Goal: Find specific page/section: Find specific page/section

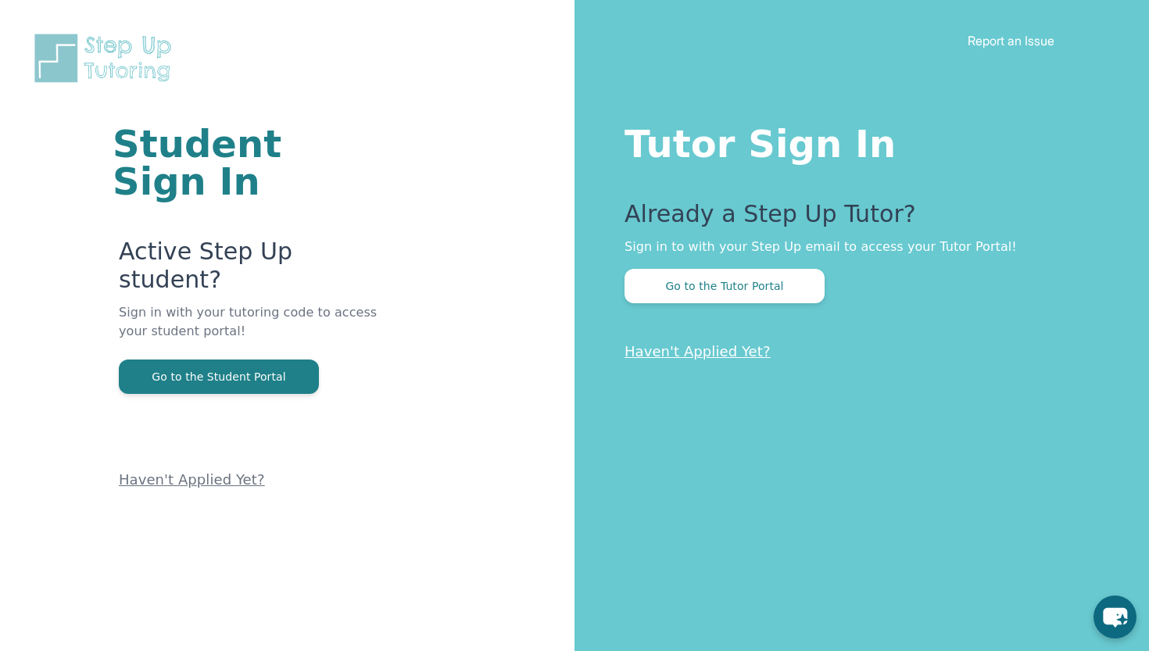
click at [678, 306] on div "Tutor Sign In Already a Step Up Tutor? Sign in to with your Step Up email to ac…" at bounding box center [862, 325] width 575 height 651
click at [674, 295] on button "Go to the Tutor Portal" at bounding box center [725, 286] width 200 height 34
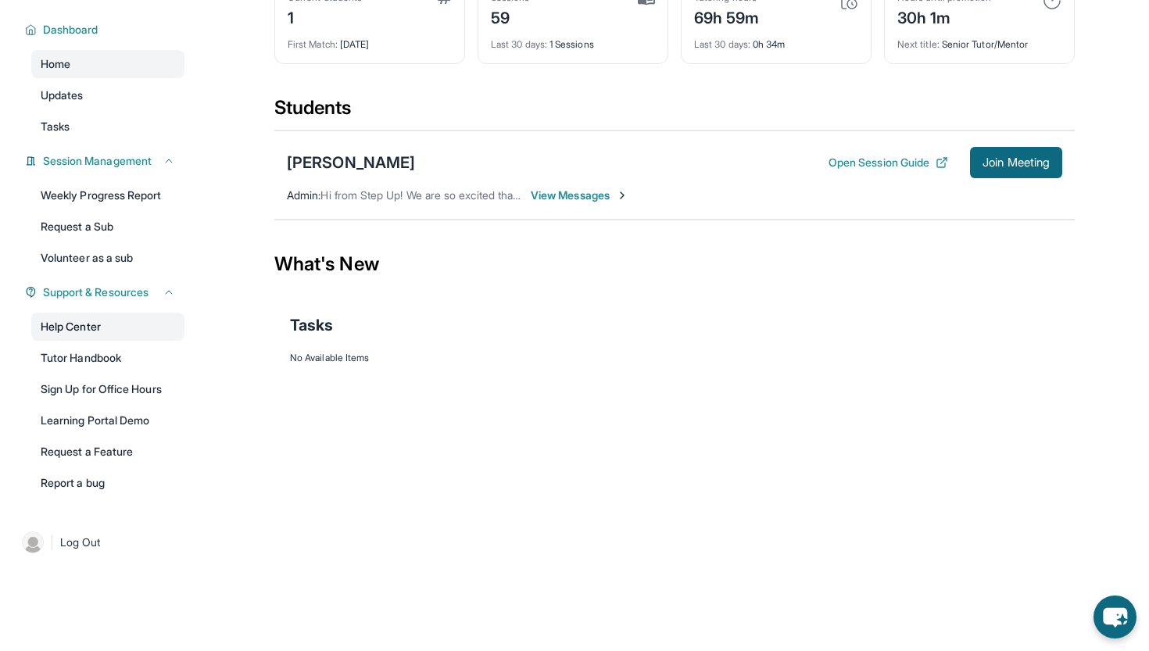
scroll to position [100, 0]
click at [142, 106] on link "Updates" at bounding box center [107, 95] width 153 height 28
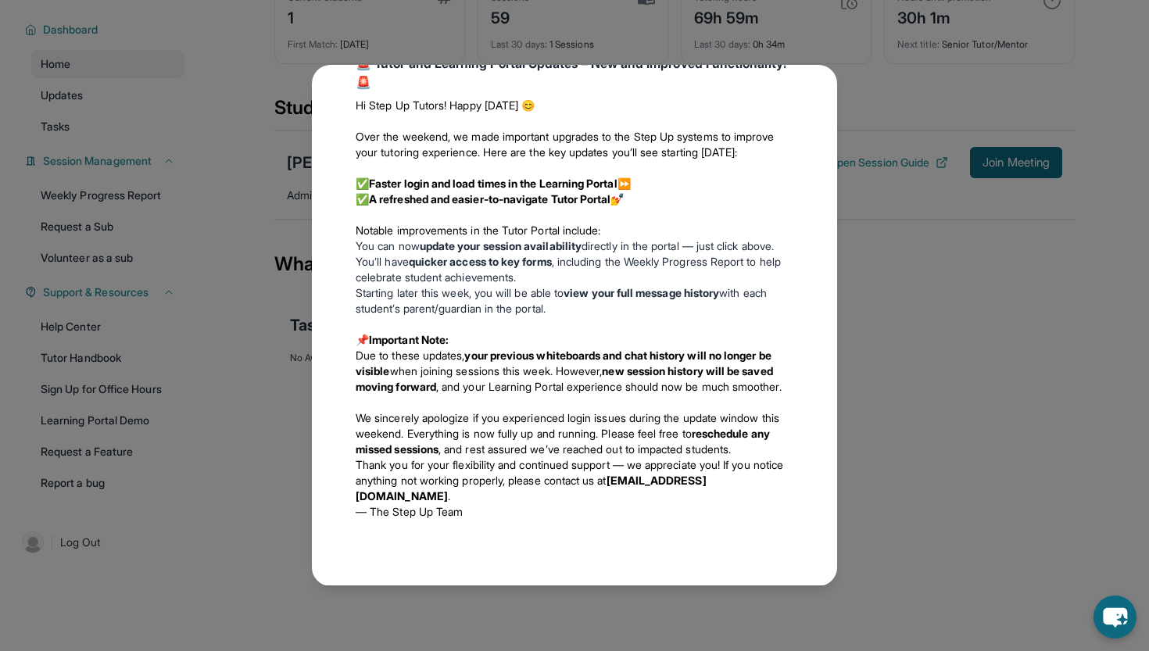
scroll to position [811, 0]
click at [224, 300] on div "Updates [DATE] Have a Student Not Attending Sessions? Please click here! This i…" at bounding box center [574, 325] width 1149 height 651
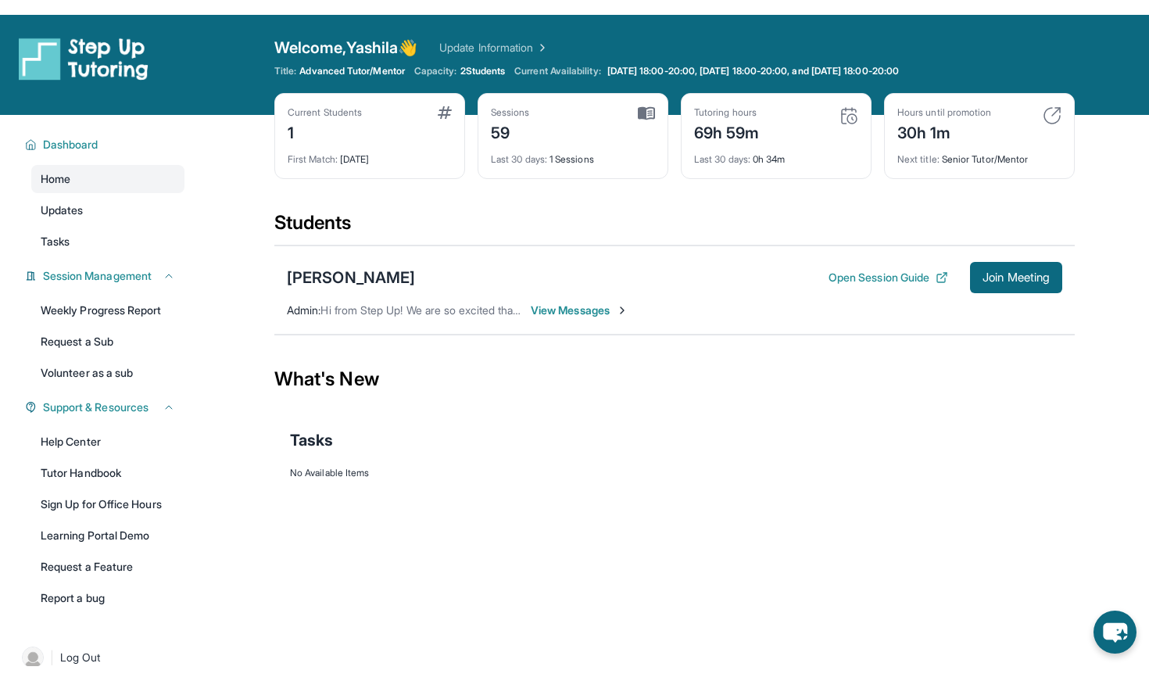
scroll to position [0, 0]
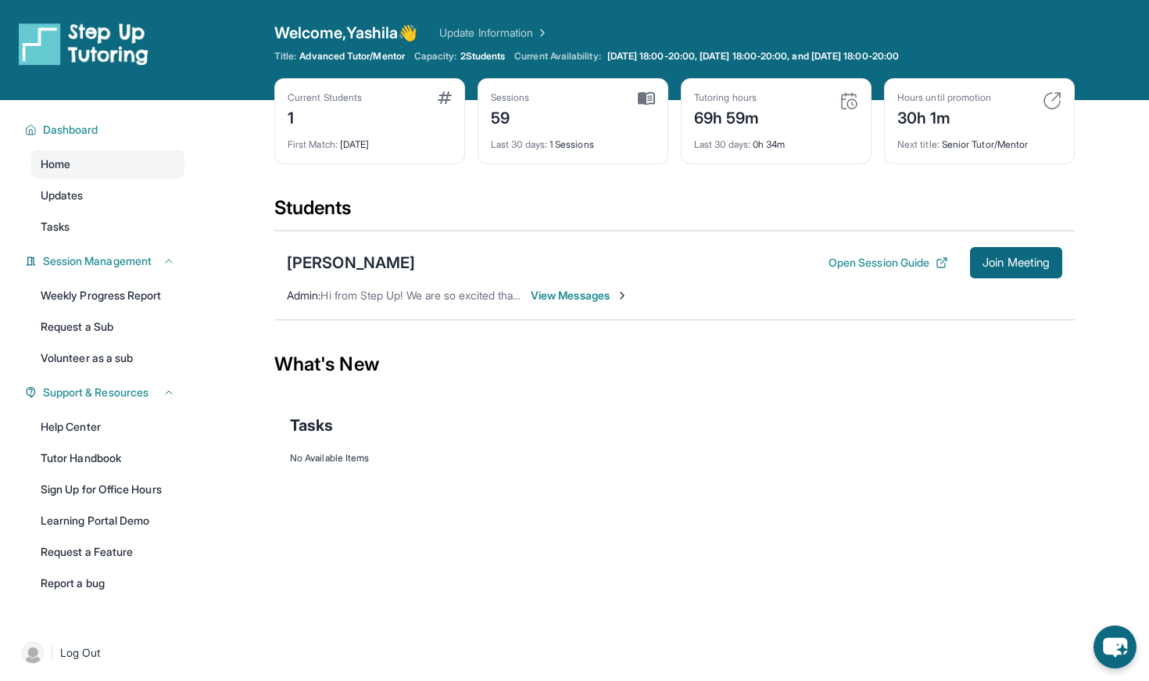
click at [1058, 98] on img at bounding box center [1052, 100] width 19 height 19
click at [1055, 98] on img at bounding box center [1052, 100] width 19 height 19
click at [1055, 94] on img at bounding box center [1052, 100] width 19 height 19
click at [1055, 95] on img at bounding box center [1052, 100] width 19 height 19
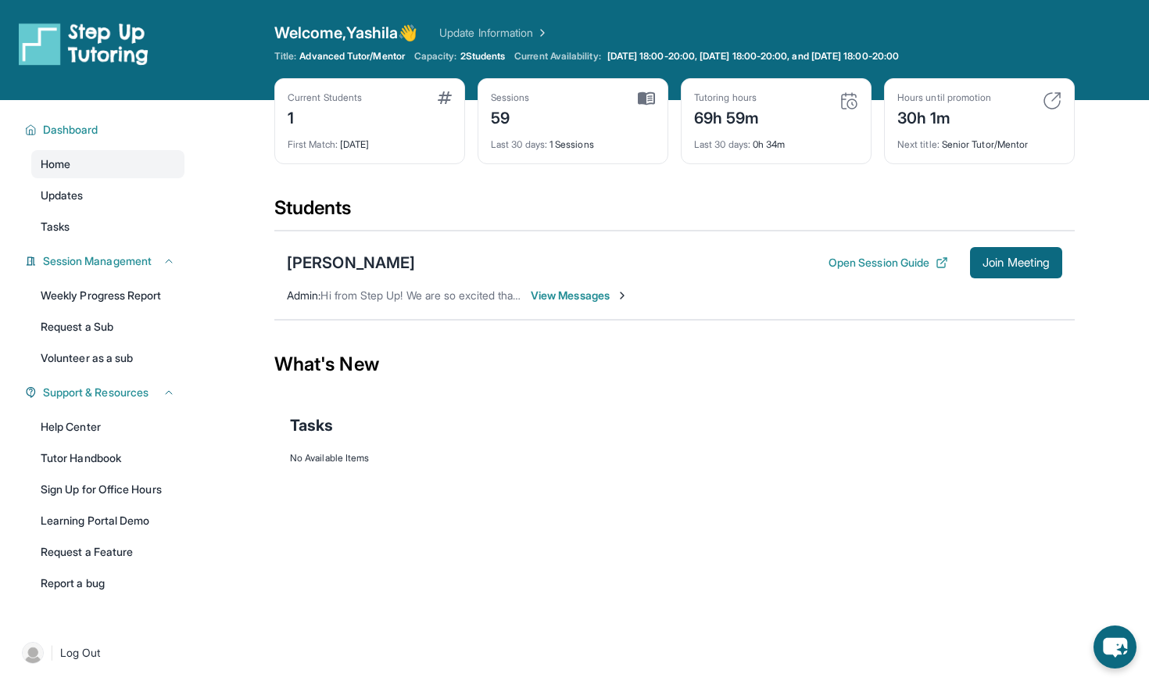
click at [963, 95] on div "Hours until promotion" at bounding box center [944, 97] width 94 height 13
click at [963, 131] on div "Next title : Senior Tutor/Mentor" at bounding box center [979, 140] width 164 height 22
click at [961, 140] on div "Next title : Senior Tutor/Mentor" at bounding box center [979, 140] width 164 height 22
click at [925, 131] on div "Next title : Senior Tutor/Mentor" at bounding box center [979, 140] width 164 height 22
click at [388, 52] on span "Advanced Tutor/Mentor" at bounding box center [351, 56] width 105 height 13
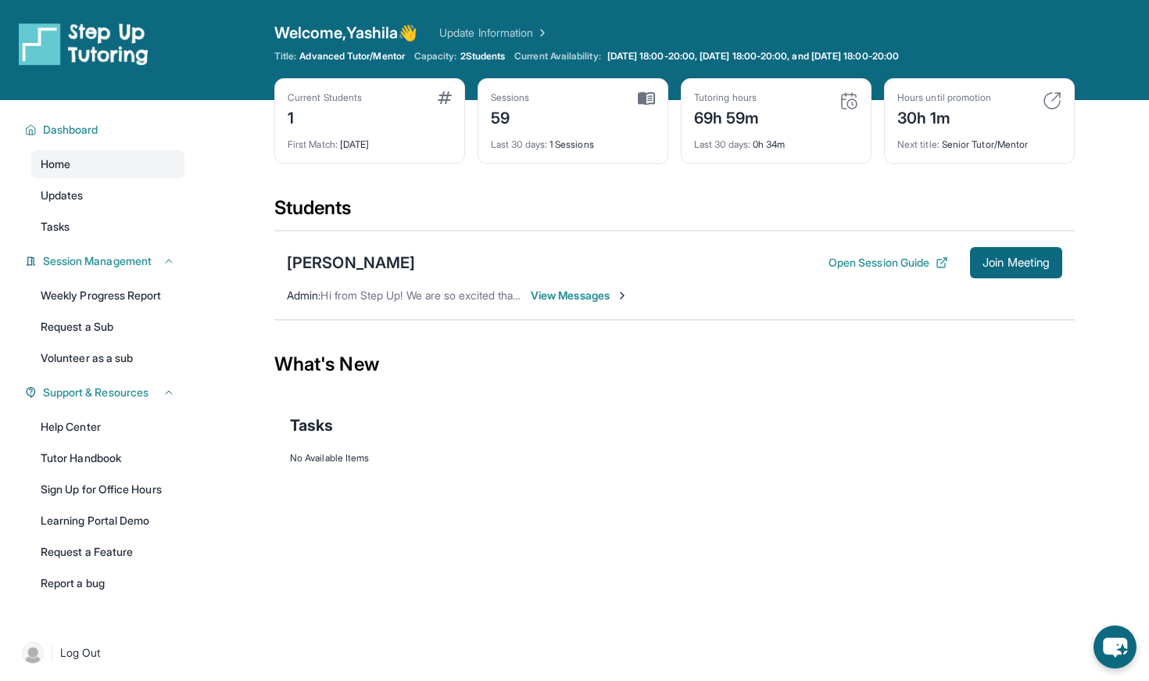
click at [449, 52] on span "Capacity:" at bounding box center [435, 56] width 43 height 13
click at [507, 30] on link "Update Information" at bounding box center [493, 33] width 109 height 16
click at [562, 285] on div "[PERSON_NAME] Open Session Guide Join Meeting Admin : Hi from Step Up! We are s…" at bounding box center [674, 275] width 800 height 89
click at [562, 292] on span "View Messages" at bounding box center [580, 296] width 98 height 16
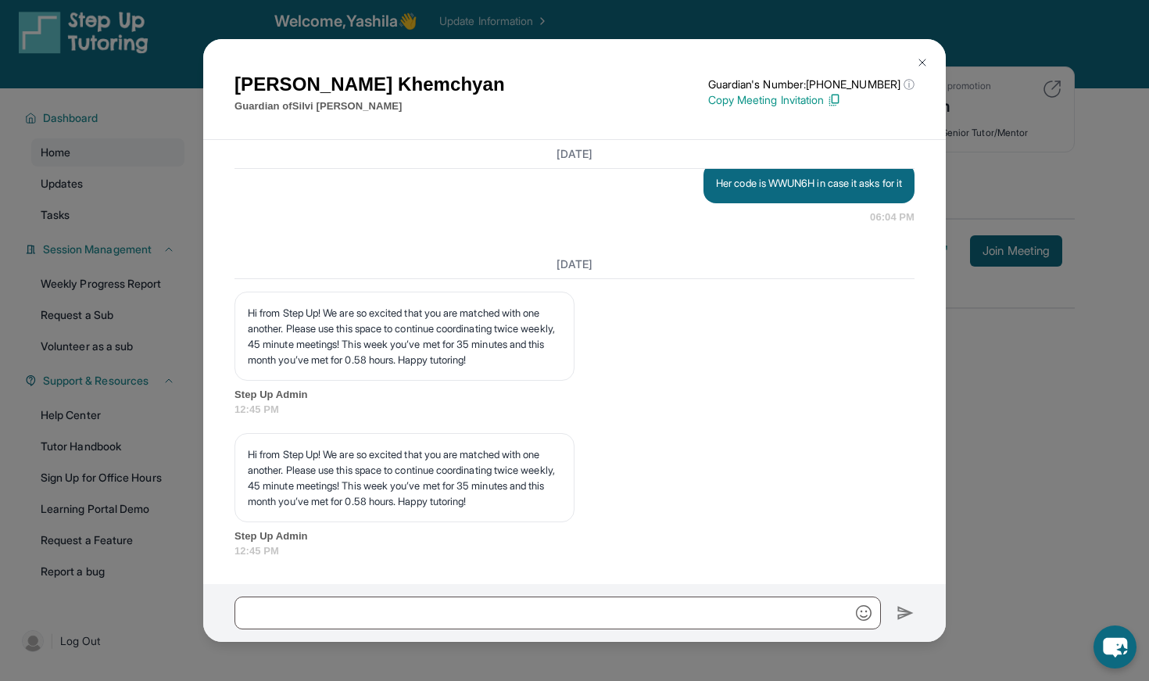
scroll to position [39869, 0]
click at [1004, 131] on div "[PERSON_NAME] Guardian of [PERSON_NAME] Guardian's Number: [PHONE_NUMBER] ⓘ Thi…" at bounding box center [574, 340] width 1149 height 681
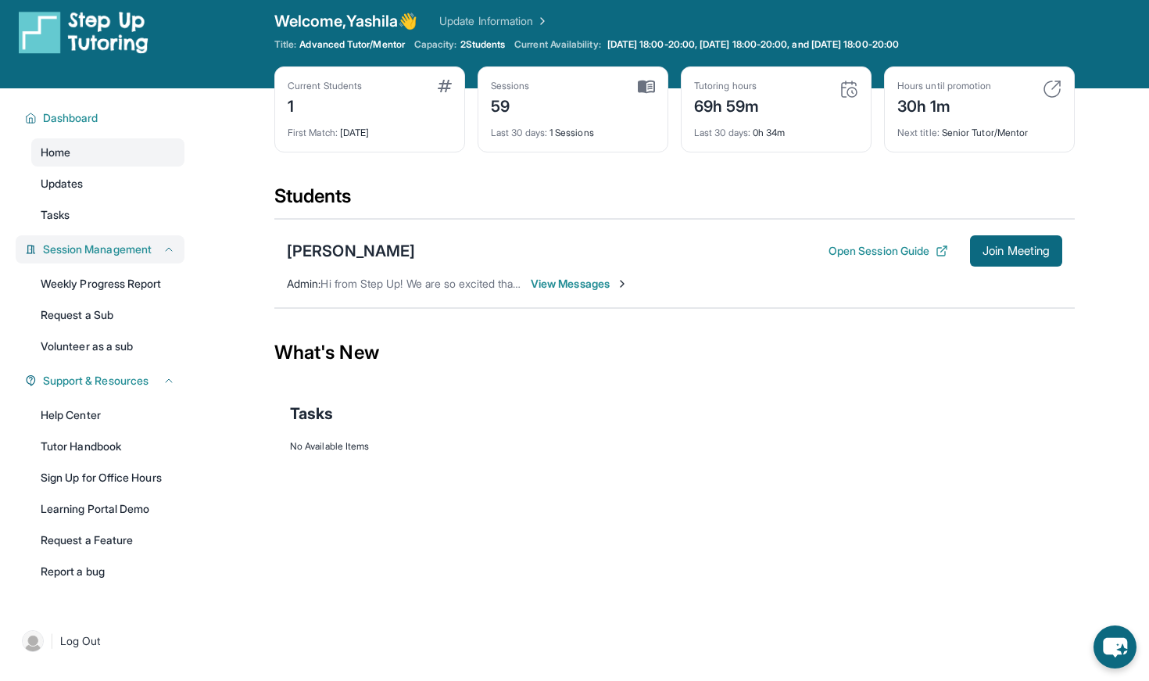
drag, startPoint x: 134, startPoint y: 274, endPoint x: 132, endPoint y: 245, distance: 29.7
click at [134, 274] on link "Weekly Progress Report" at bounding box center [107, 284] width 153 height 28
